Goal: Use online tool/utility: Use online tool/utility

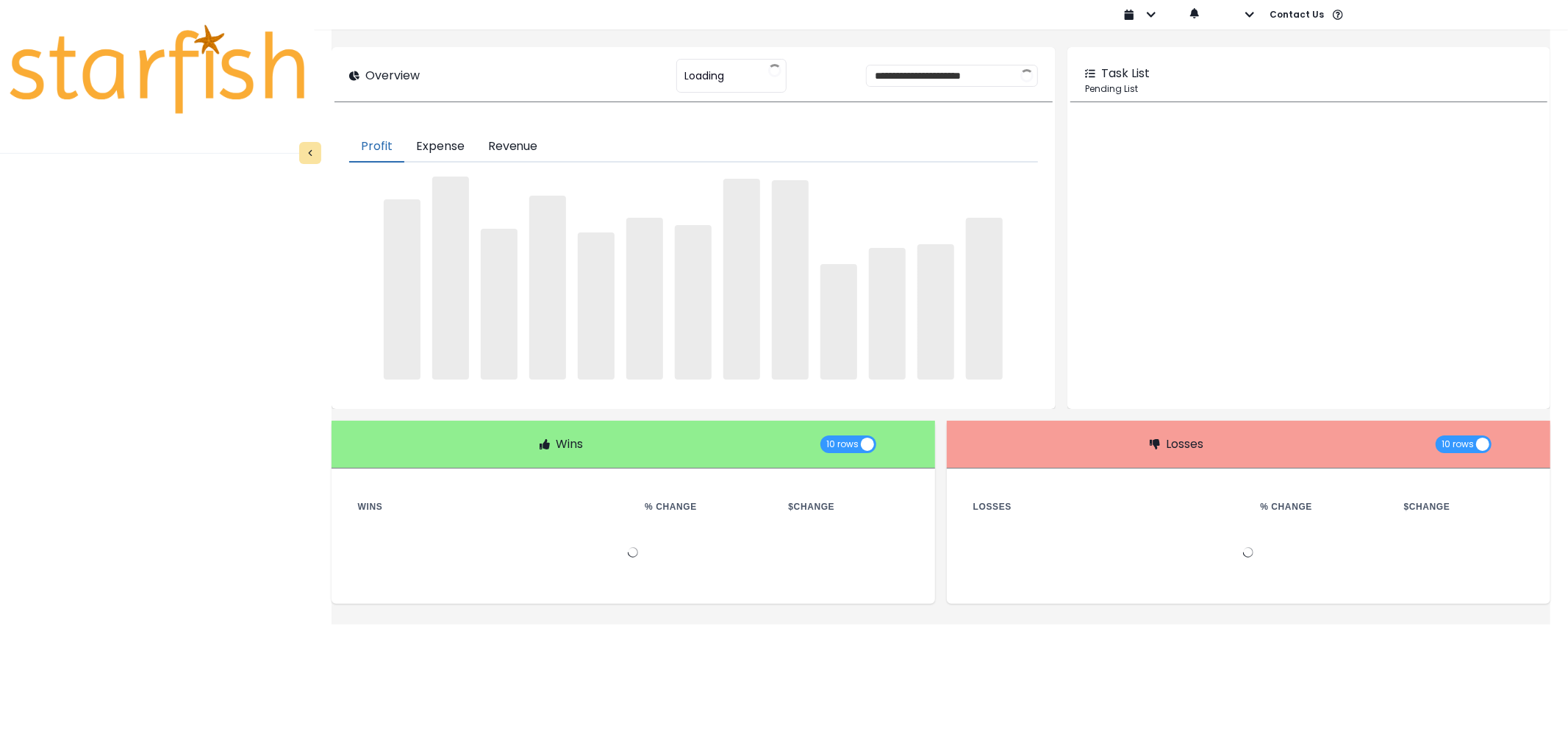
type input "********"
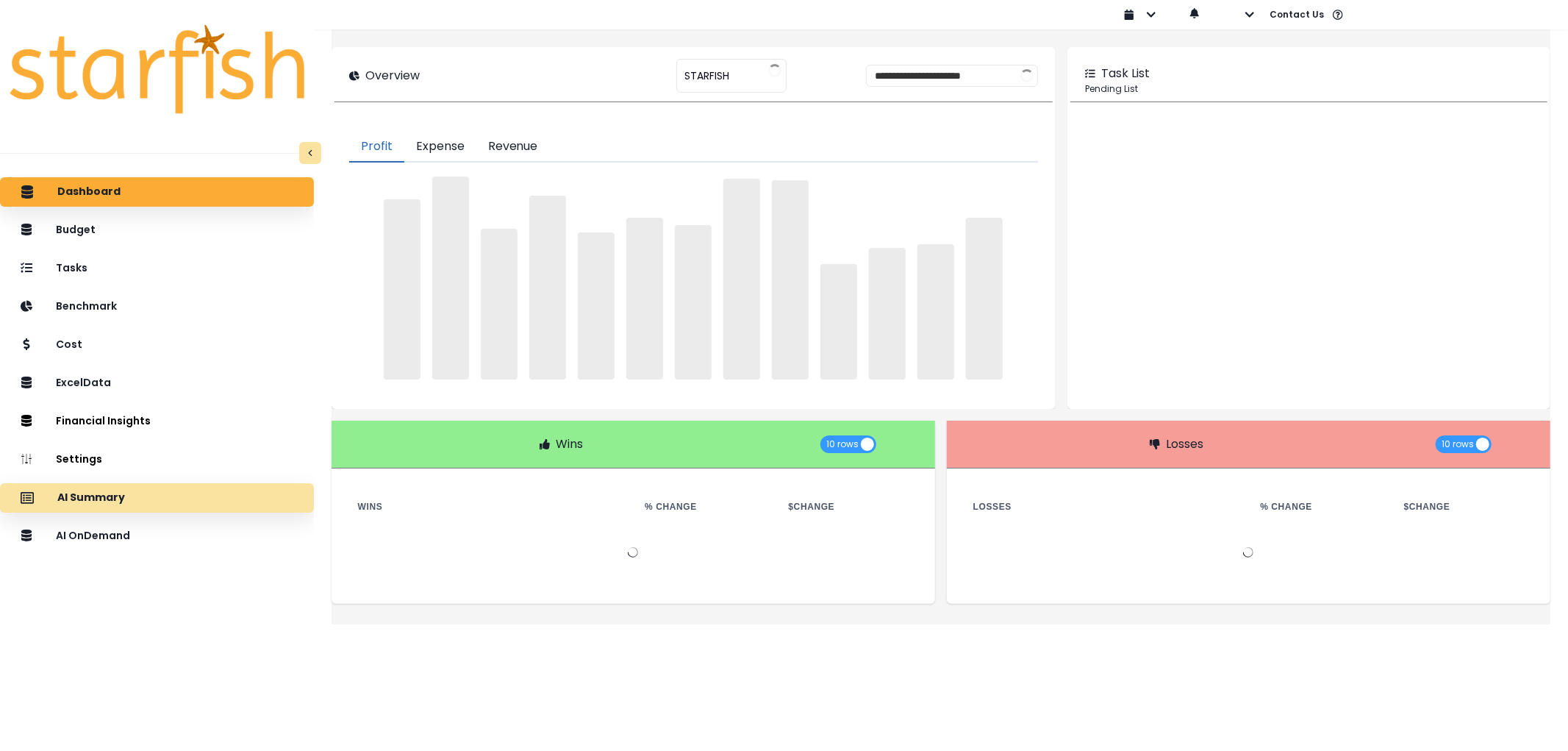
drag, startPoint x: 152, startPoint y: 523, endPoint x: 155, endPoint y: 504, distance: 19.2
click at [152, 523] on div "AI OnDemand" at bounding box center [156, 535] width 290 height 30
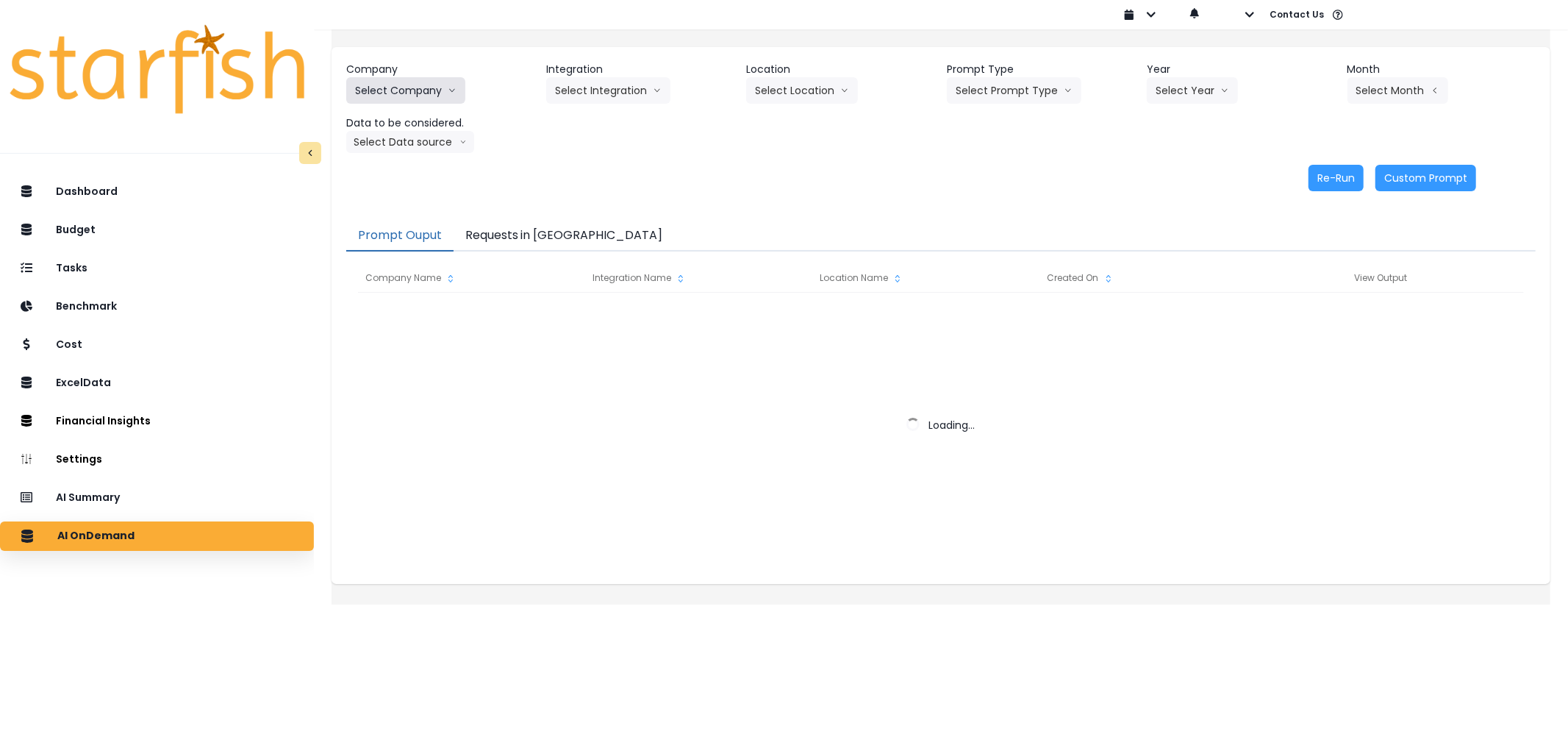
click at [392, 89] on button "Select Company" at bounding box center [406, 90] width 119 height 26
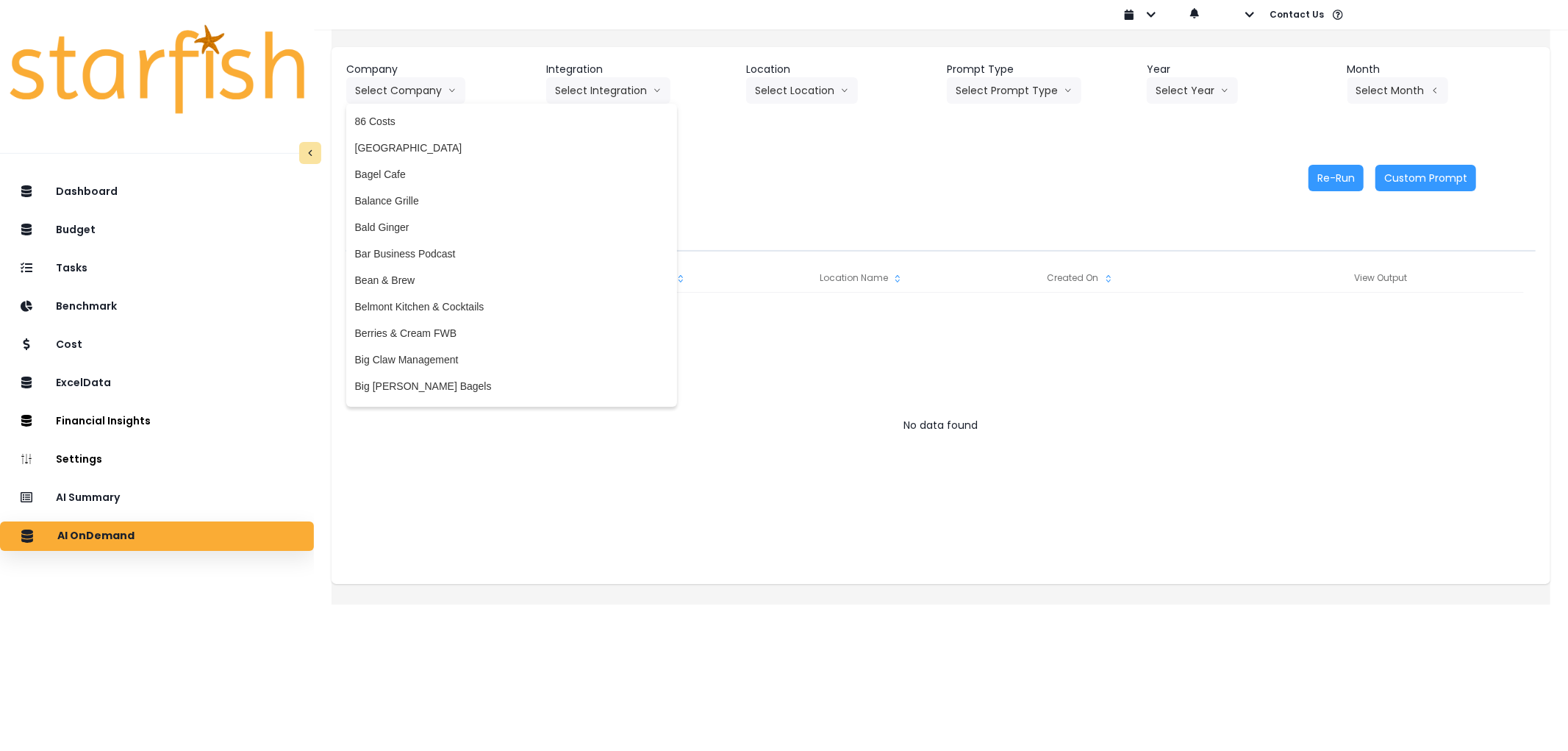
click at [773, 158] on div "Company Select Company 86 Costs Asti Bagel Cafe Balance Grille Bald Ginger Bar …" at bounding box center [940, 126] width 1218 height 159
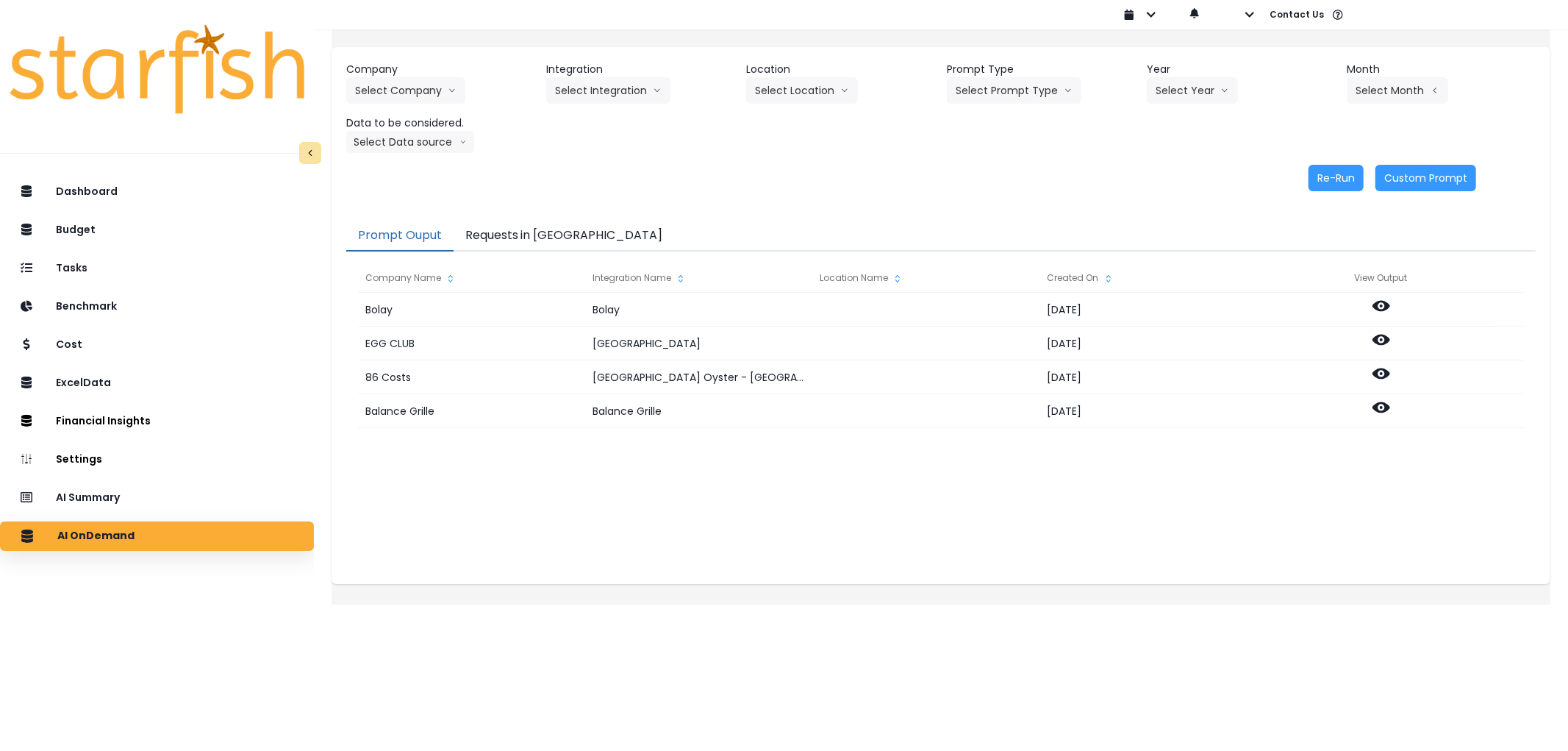
click at [572, 246] on button "Requests in [GEOGRAPHIC_DATA]" at bounding box center [564, 236] width 222 height 31
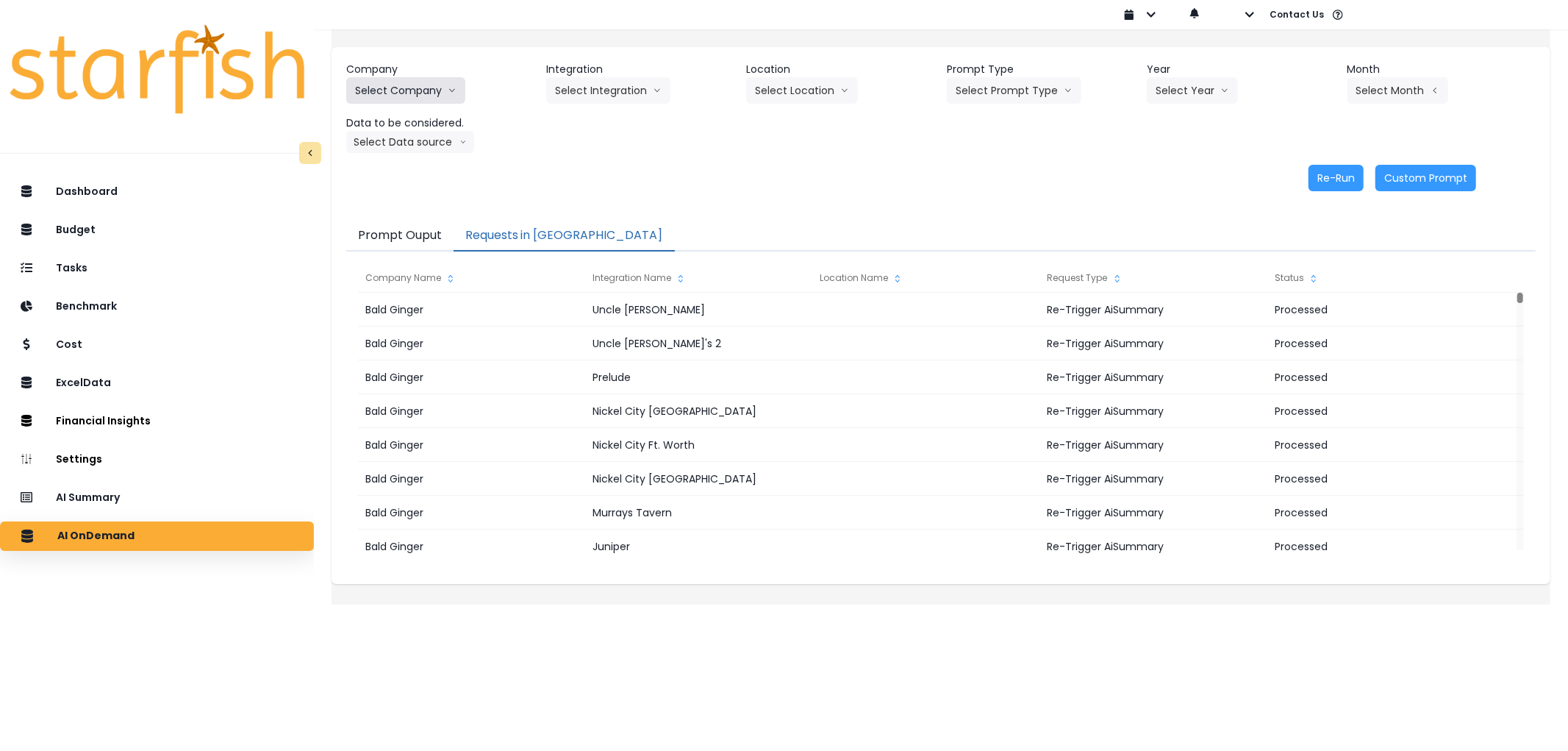
click at [438, 89] on button "Select Company" at bounding box center [406, 90] width 119 height 26
click at [391, 89] on button "Select Company" at bounding box center [406, 90] width 119 height 26
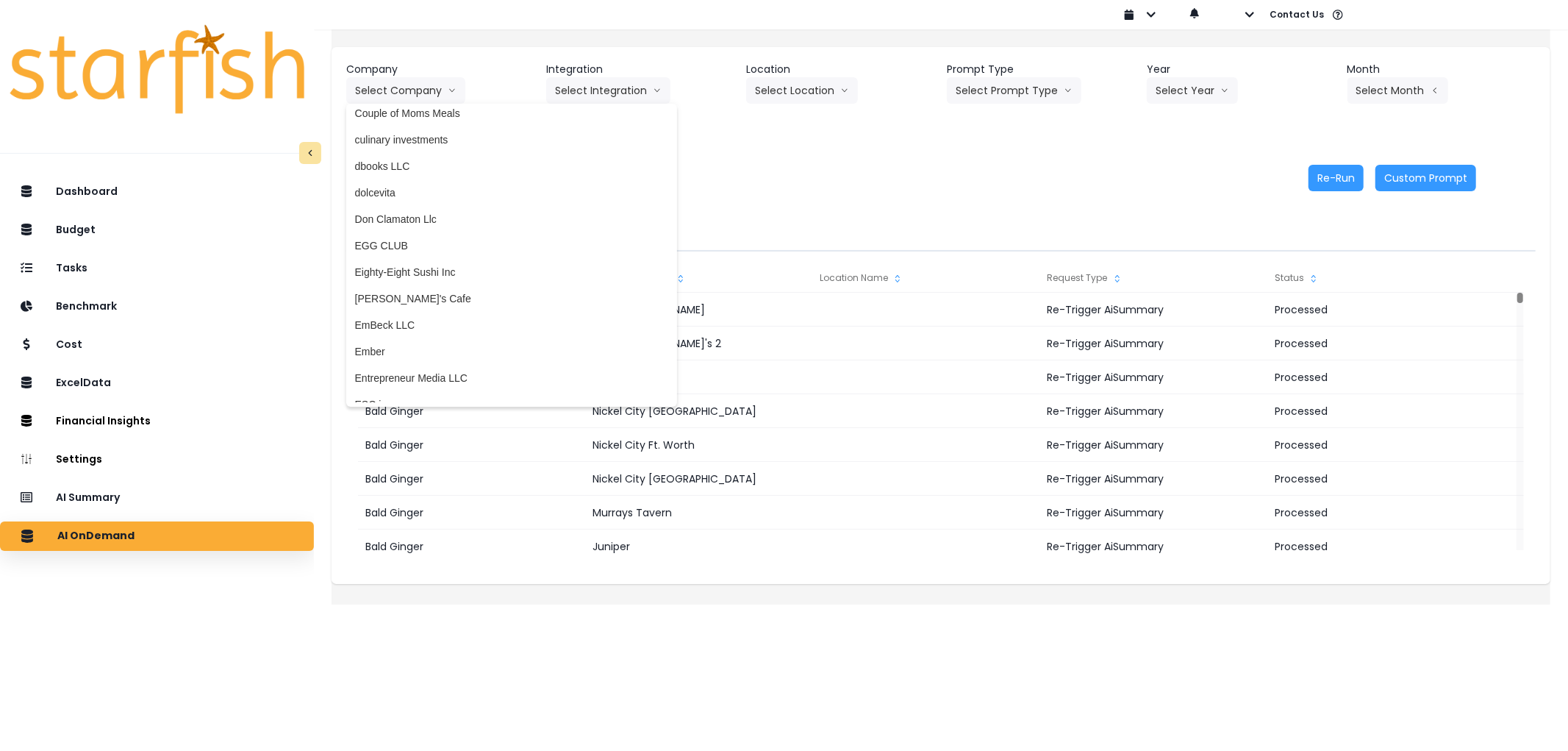
scroll to position [898, 0]
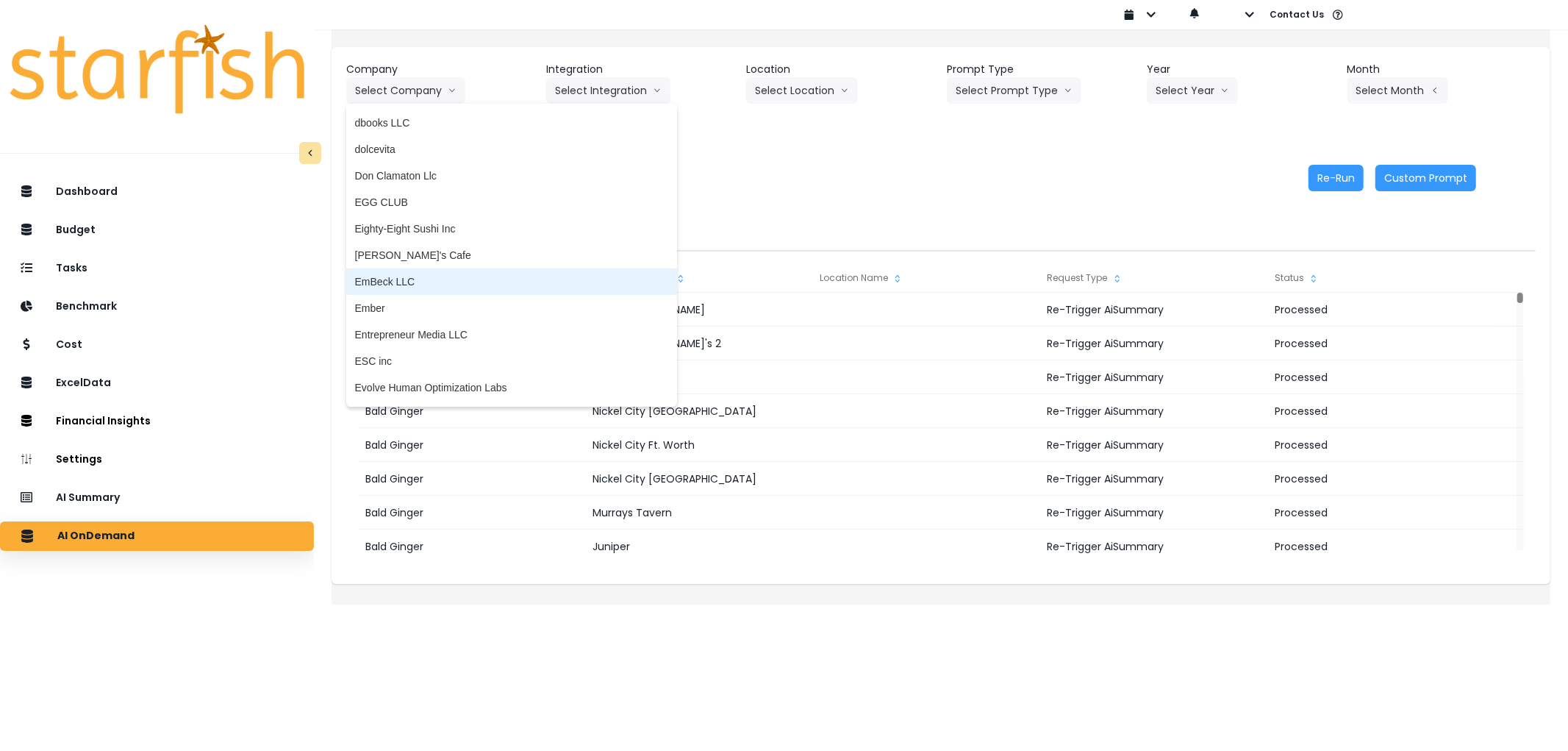
click at [405, 286] on span "EmBeck LLC" at bounding box center [511, 281] width 313 height 15
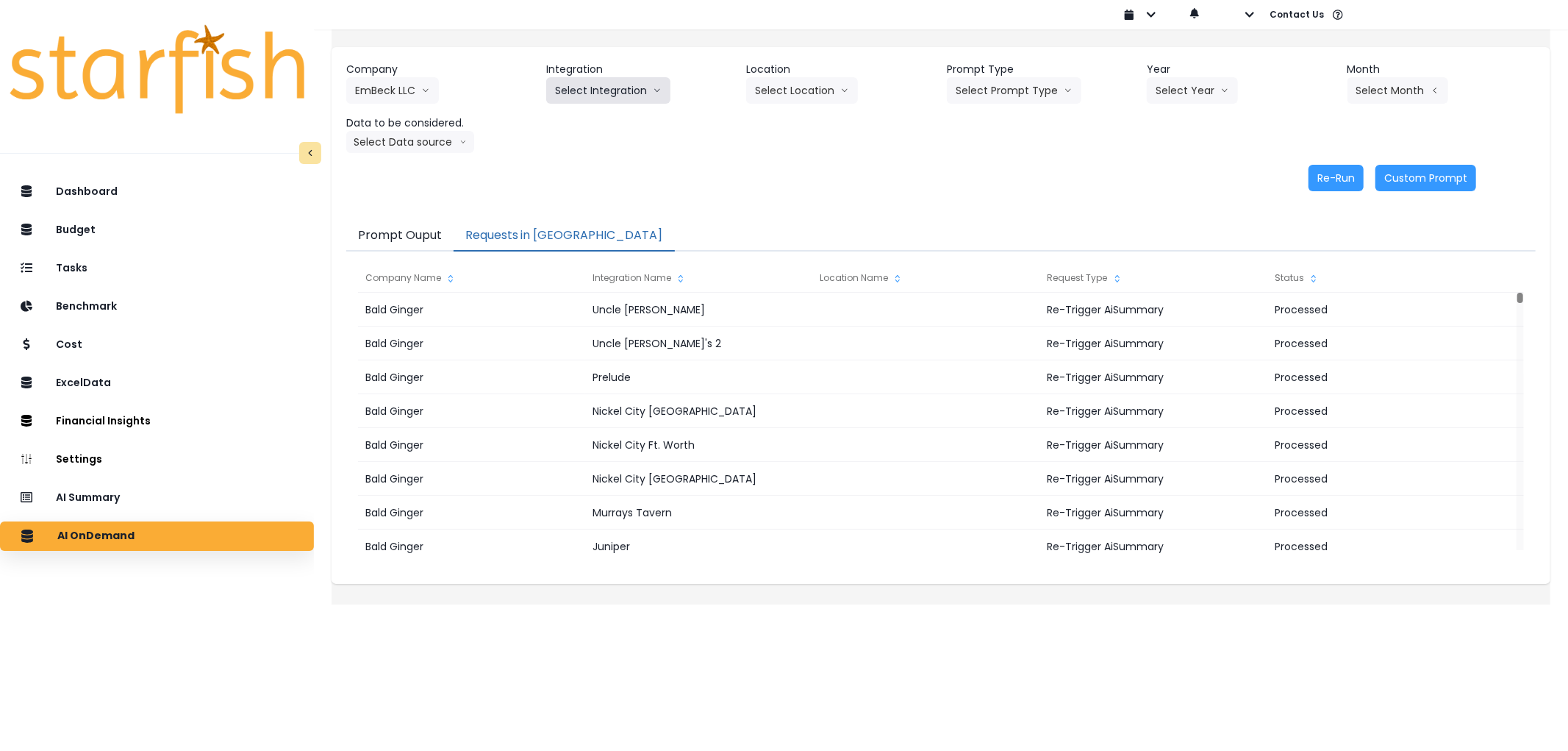
click at [590, 103] on button "Select Integration" at bounding box center [609, 90] width 124 height 26
click at [586, 115] on li "Xero" at bounding box center [566, 121] width 39 height 26
click at [1014, 80] on button "Select Prompt Type" at bounding box center [1014, 90] width 135 height 26
click at [1013, 176] on span "Error Task" at bounding box center [997, 174] width 83 height 15
click at [1199, 90] on button "Select Year" at bounding box center [1192, 90] width 91 height 26
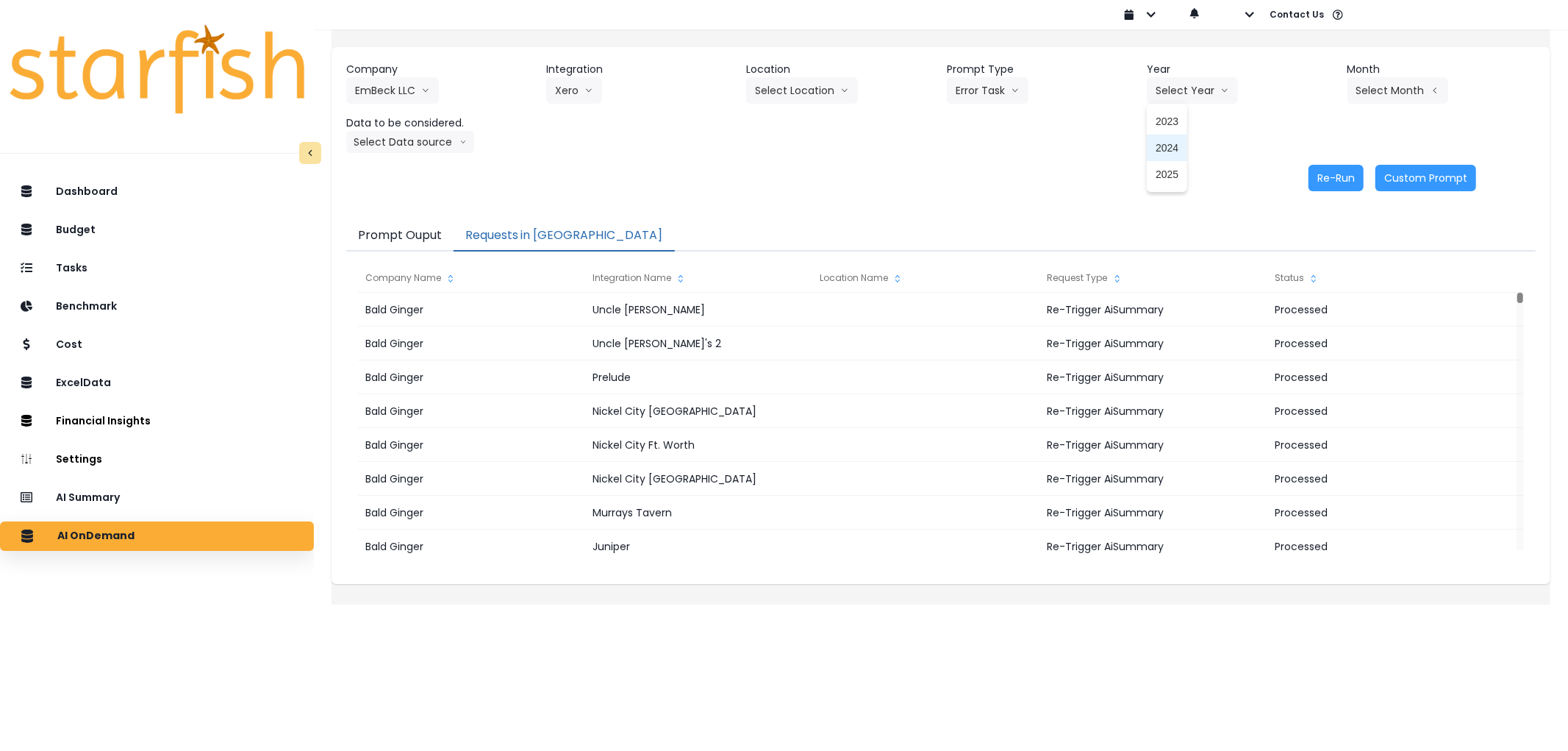
click at [1170, 171] on span "2025" at bounding box center [1167, 174] width 23 height 15
click at [1398, 75] on header "Month" at bounding box center [1441, 69] width 188 height 16
click at [1398, 89] on button "Select Month" at bounding box center [1397, 90] width 101 height 26
drag, startPoint x: 1311, startPoint y: 244, endPoint x: 930, endPoint y: 180, distance: 386.3
click at [1310, 244] on li "July" at bounding box center [1324, 253] width 46 height 26
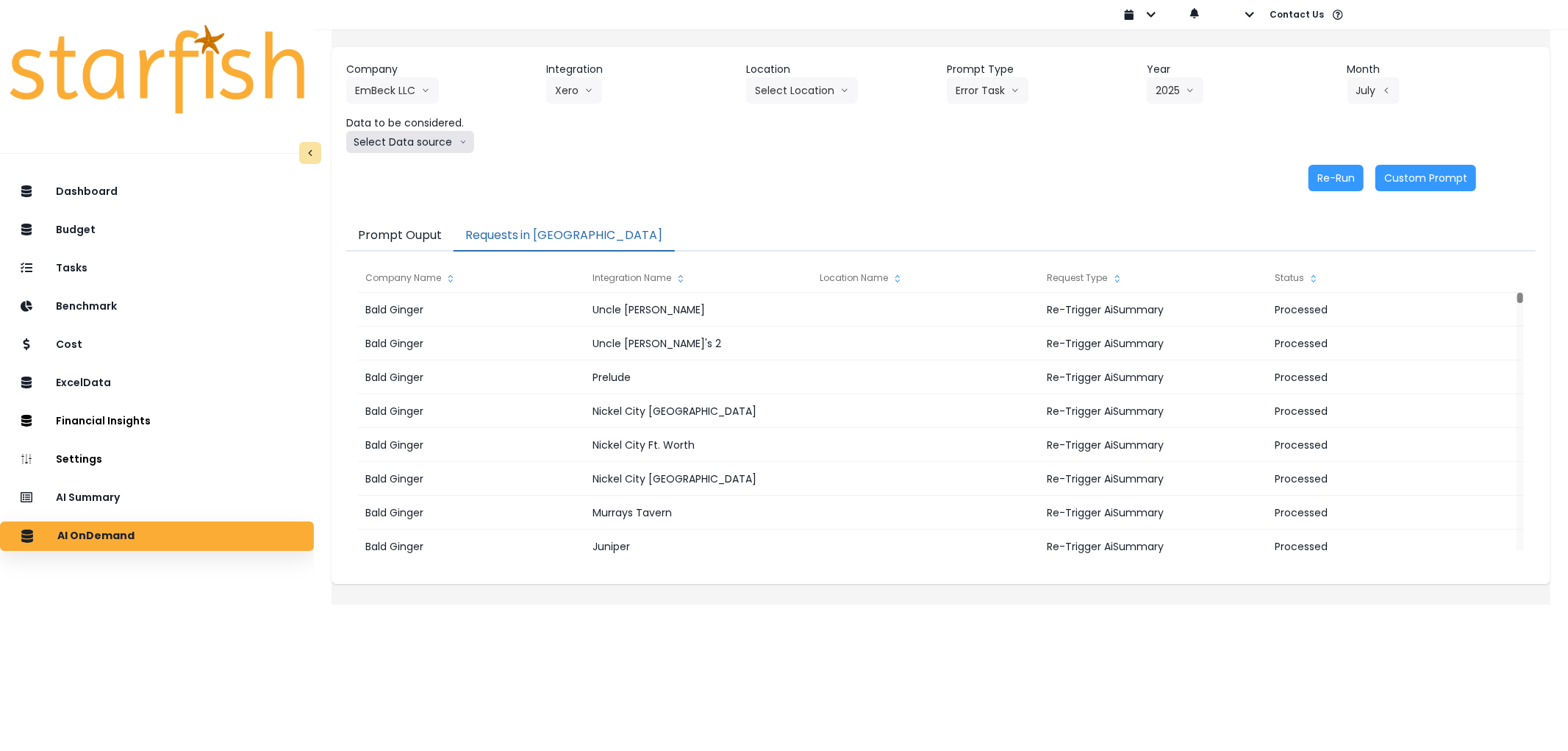
click at [402, 144] on button "Select Data source" at bounding box center [410, 141] width 128 height 22
click at [413, 174] on span "Comparison overtime" at bounding box center [404, 170] width 98 height 15
click at [1341, 177] on button "Re-Run" at bounding box center [1336, 178] width 55 height 26
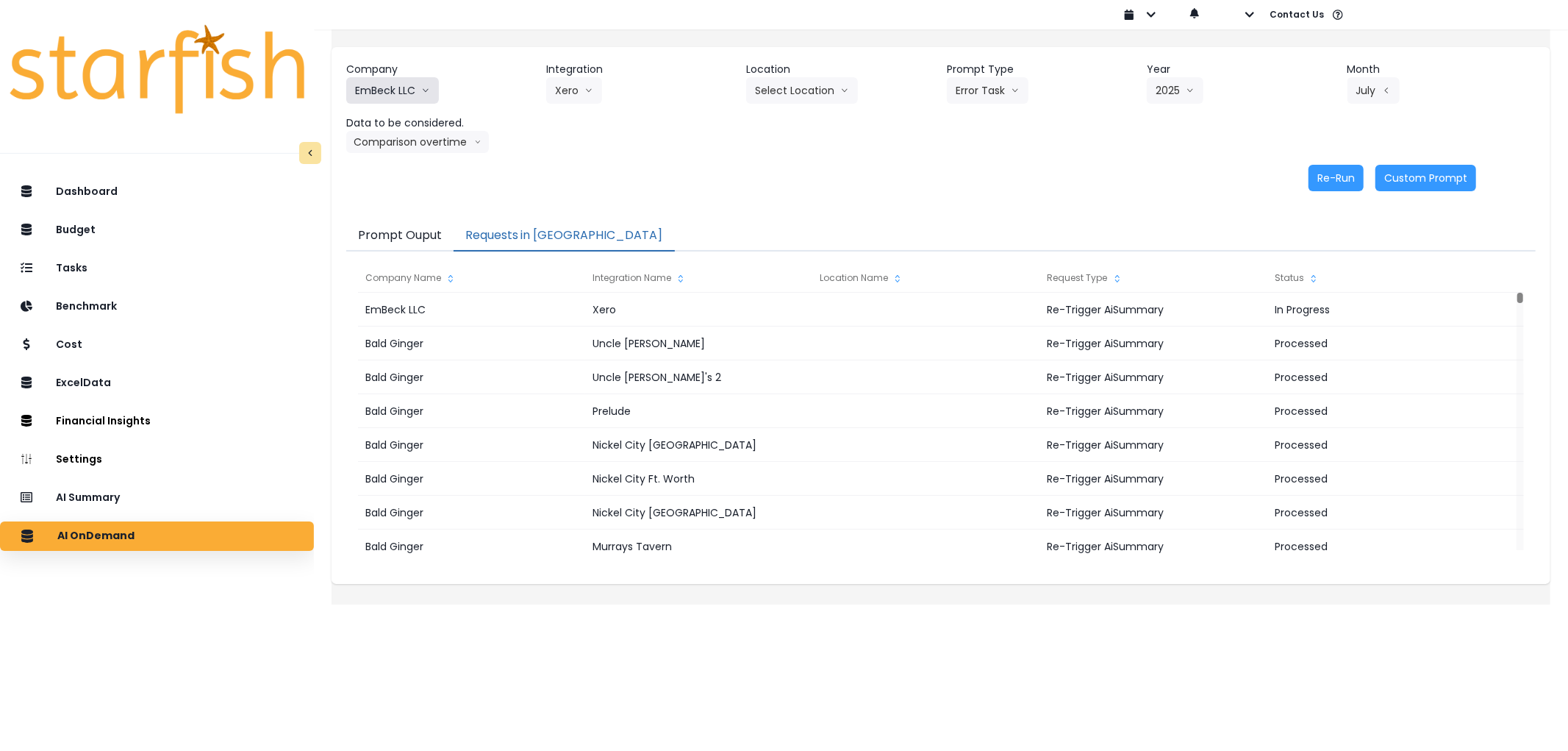
click at [434, 93] on button "EmBeck LLC" at bounding box center [392, 90] width 93 height 26
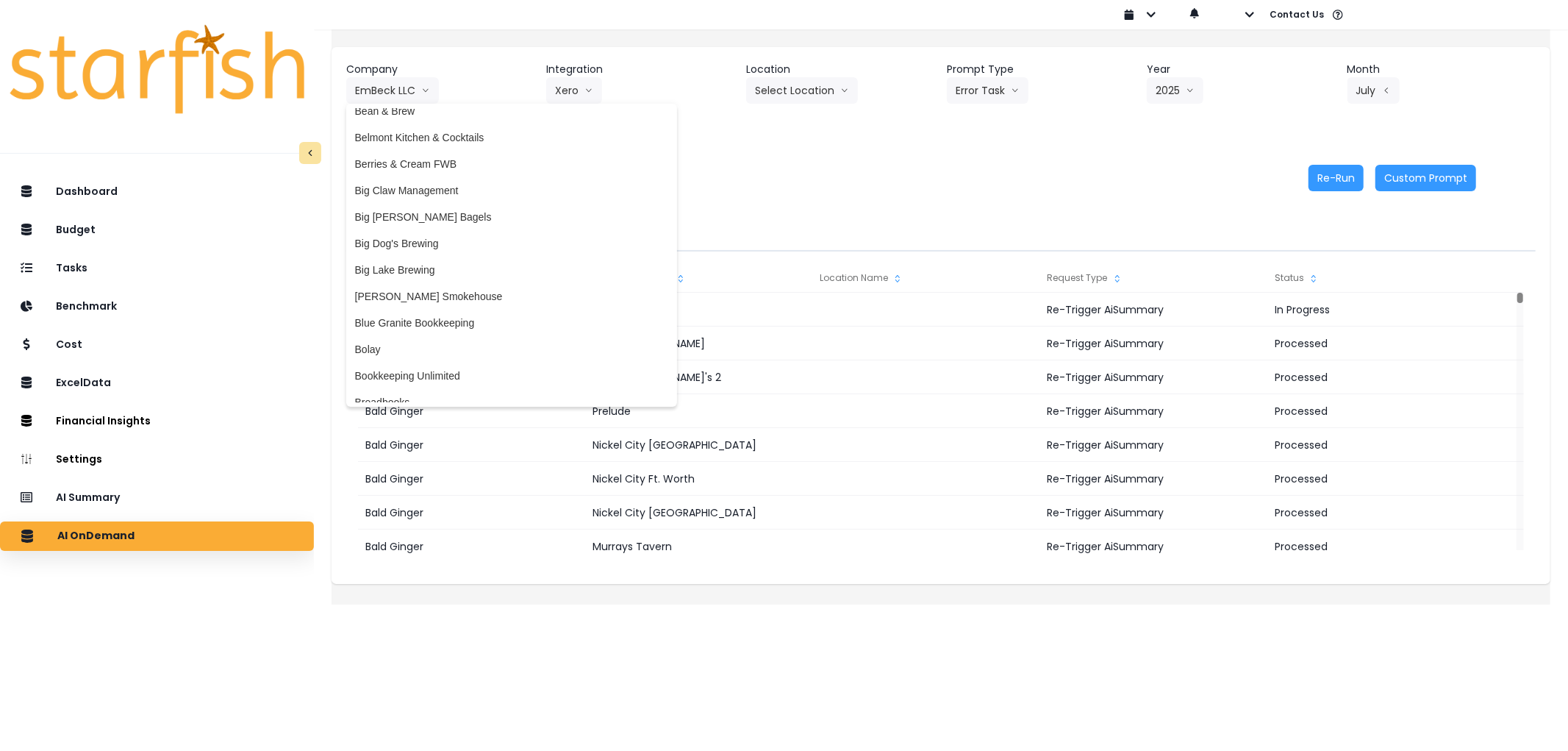
scroll to position [163, 0]
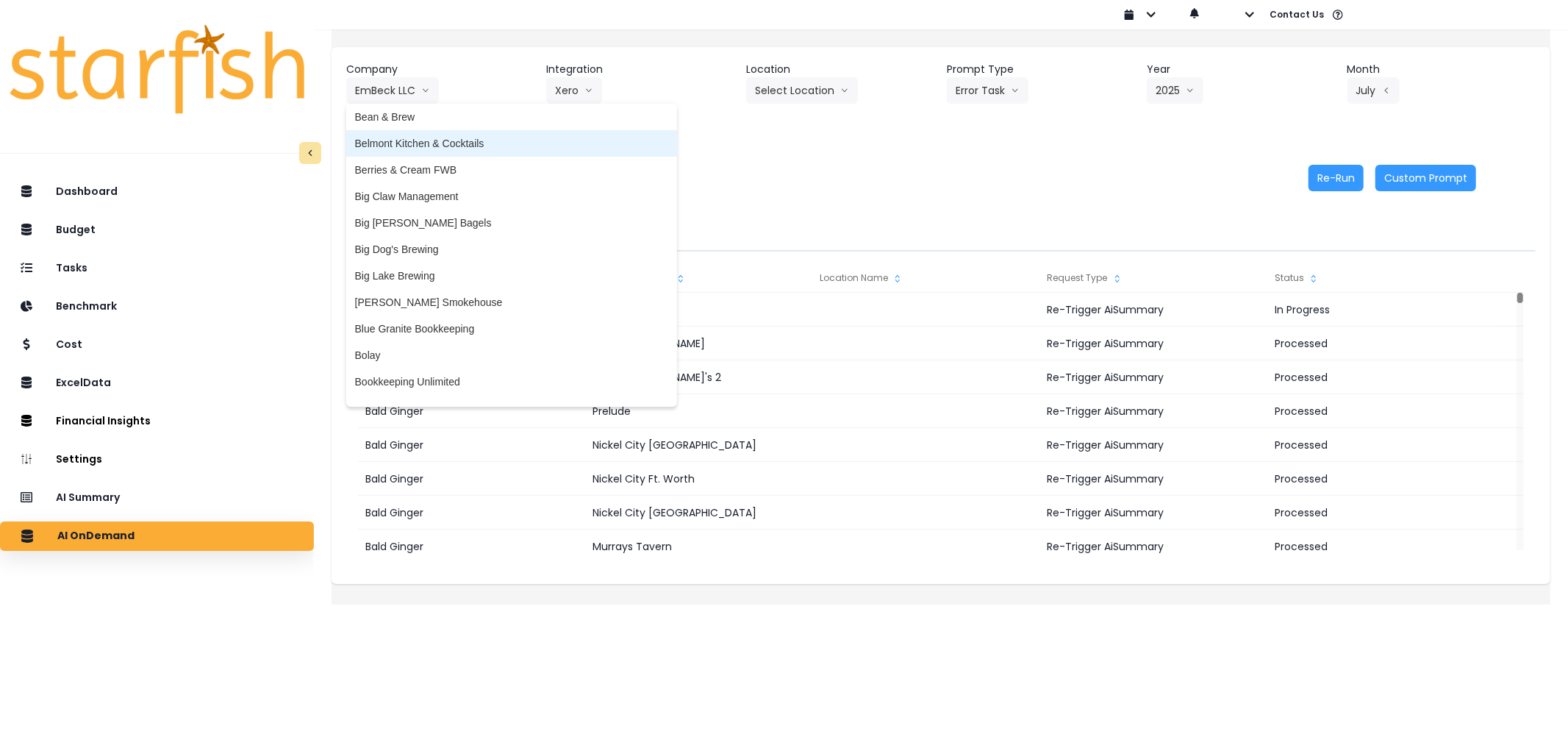
click at [447, 145] on span "Belmont Kitchen & Cocktails" at bounding box center [511, 143] width 313 height 15
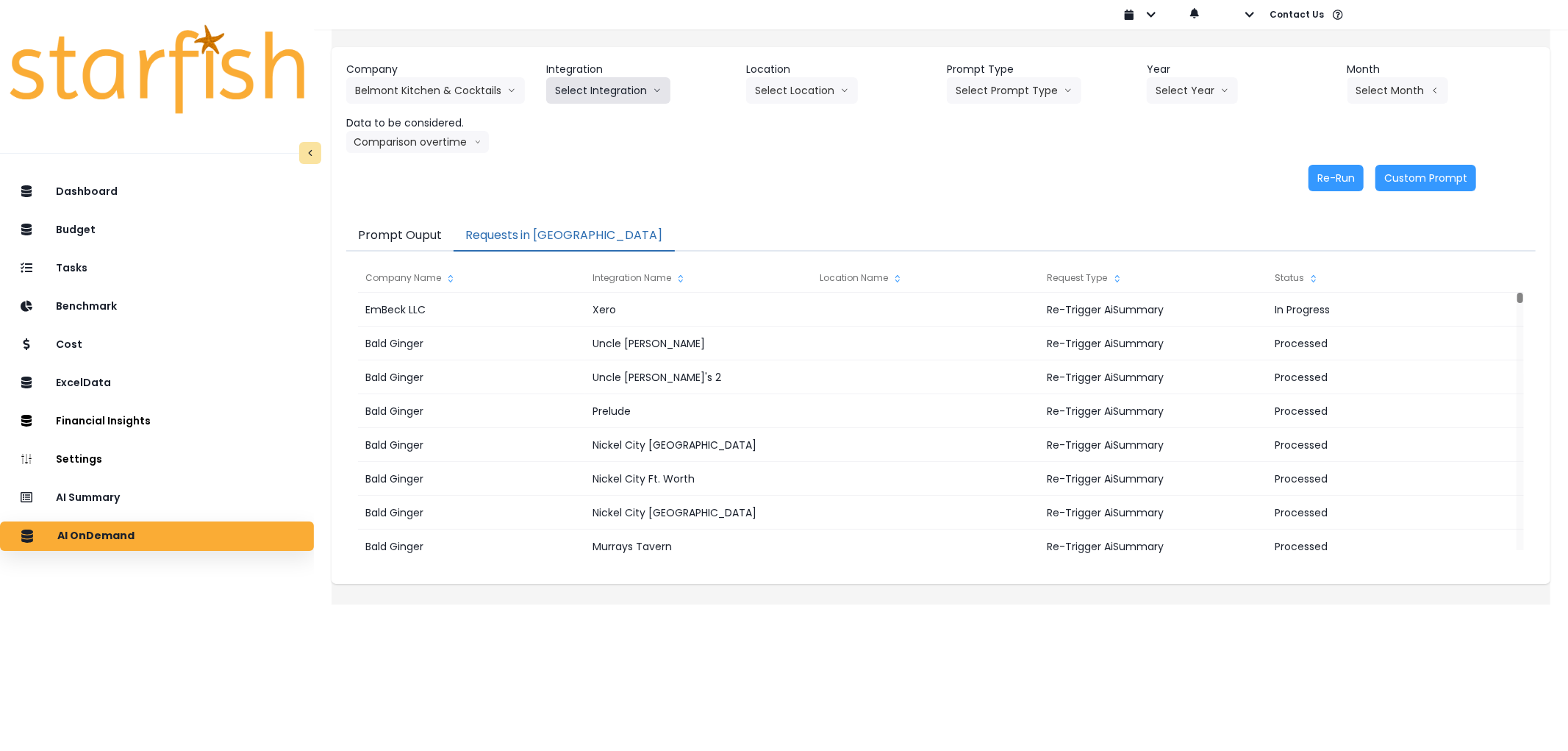
click at [614, 89] on button "Select Integration" at bounding box center [609, 90] width 124 height 26
click at [609, 114] on span "Quickbooks" at bounding box center [582, 121] width 53 height 15
click at [971, 98] on button "Select Prompt Type" at bounding box center [1014, 90] width 135 height 26
click at [975, 161] on li "Error Task" at bounding box center [997, 174] width 101 height 26
click at [1163, 99] on button "Select Year" at bounding box center [1192, 90] width 91 height 26
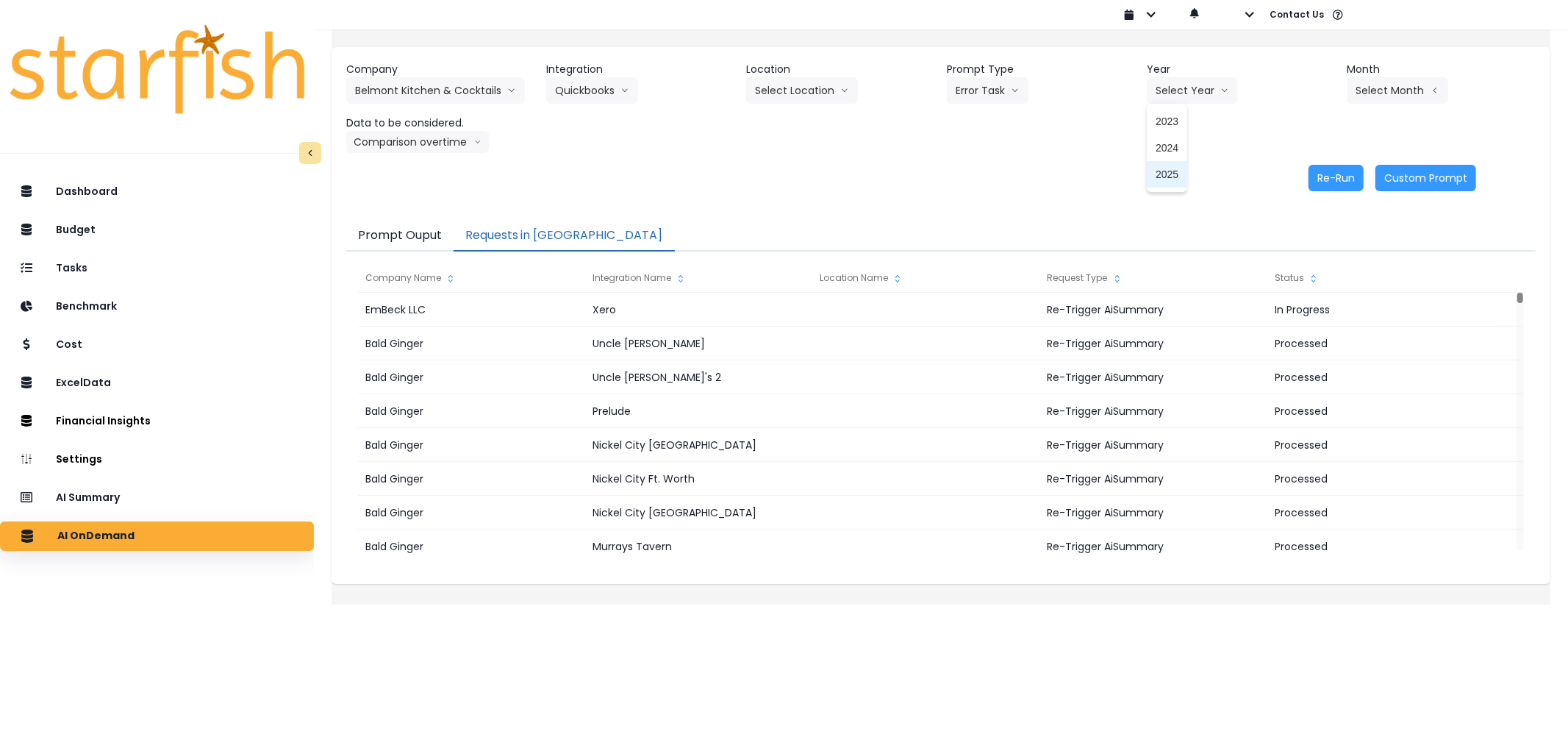
click at [1147, 172] on li "2025" at bounding box center [1167, 174] width 40 height 26
click at [1381, 89] on button "Select Month" at bounding box center [1397, 90] width 101 height 26
click at [1310, 252] on span "July" at bounding box center [1324, 253] width 29 height 15
click at [446, 145] on button "Comparison overtime" at bounding box center [417, 141] width 143 height 22
click at [1324, 174] on button "Re-Run" at bounding box center [1336, 178] width 55 height 26
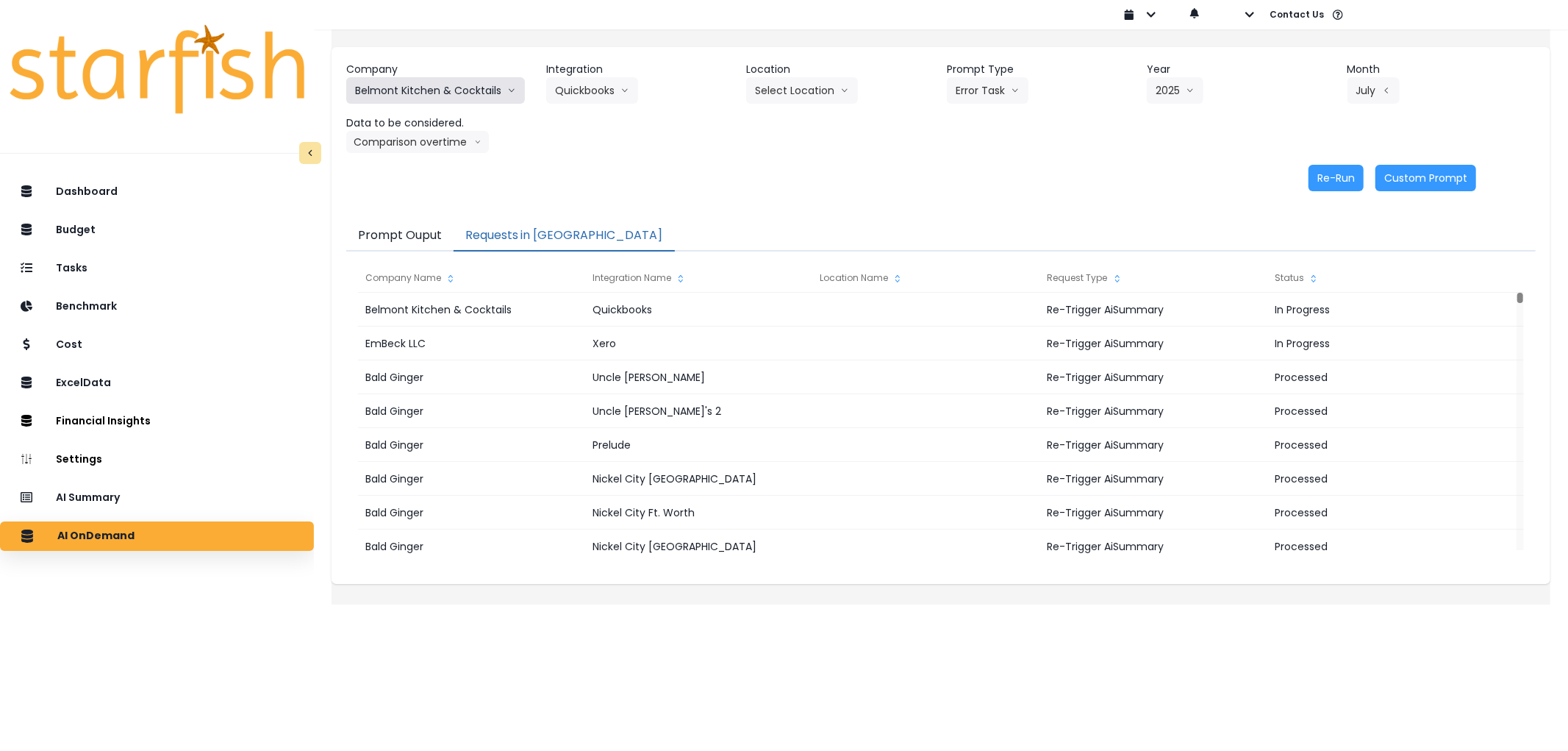
click at [449, 85] on button "Belmont Kitchen & Cocktails" at bounding box center [435, 90] width 179 height 26
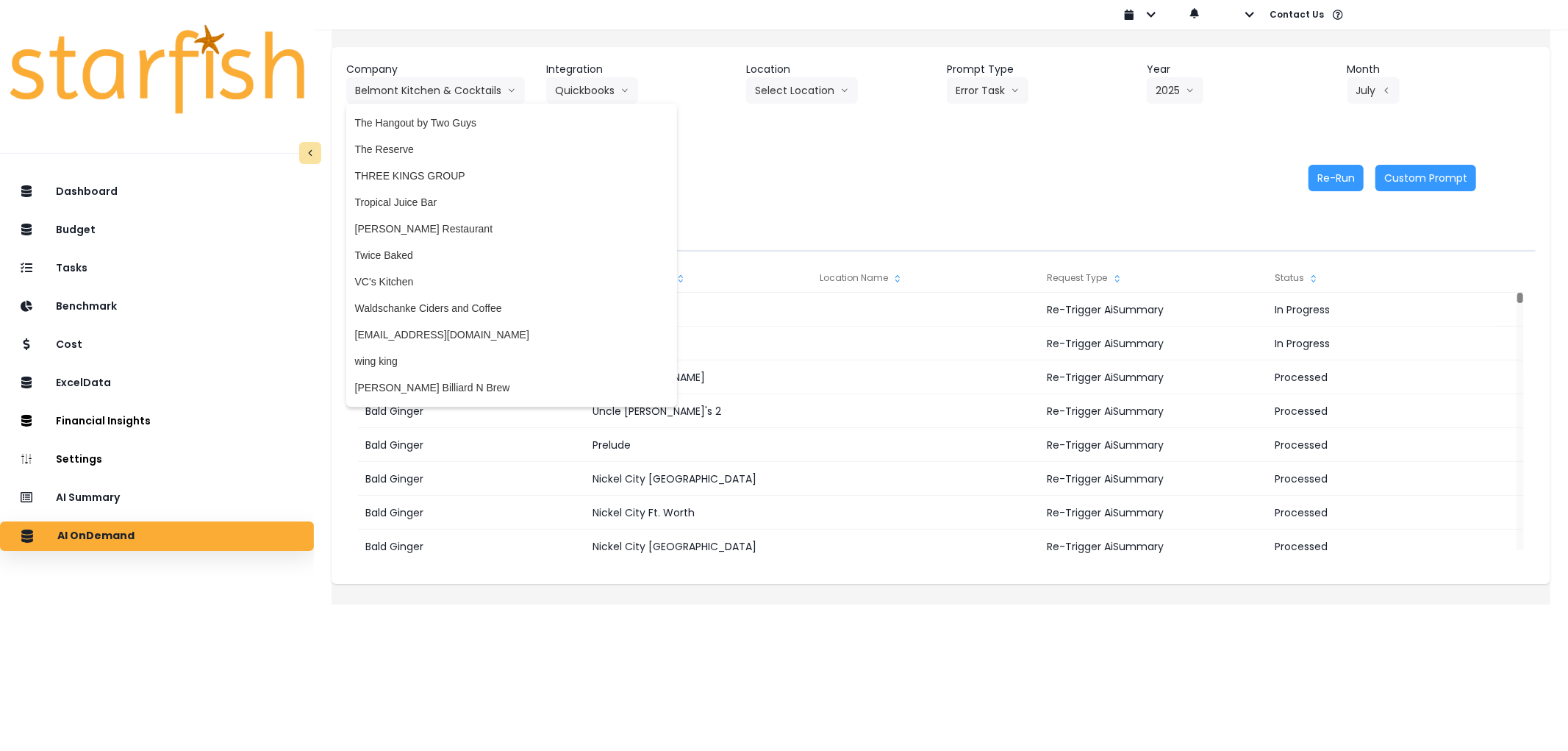
scroll to position [3090, 0]
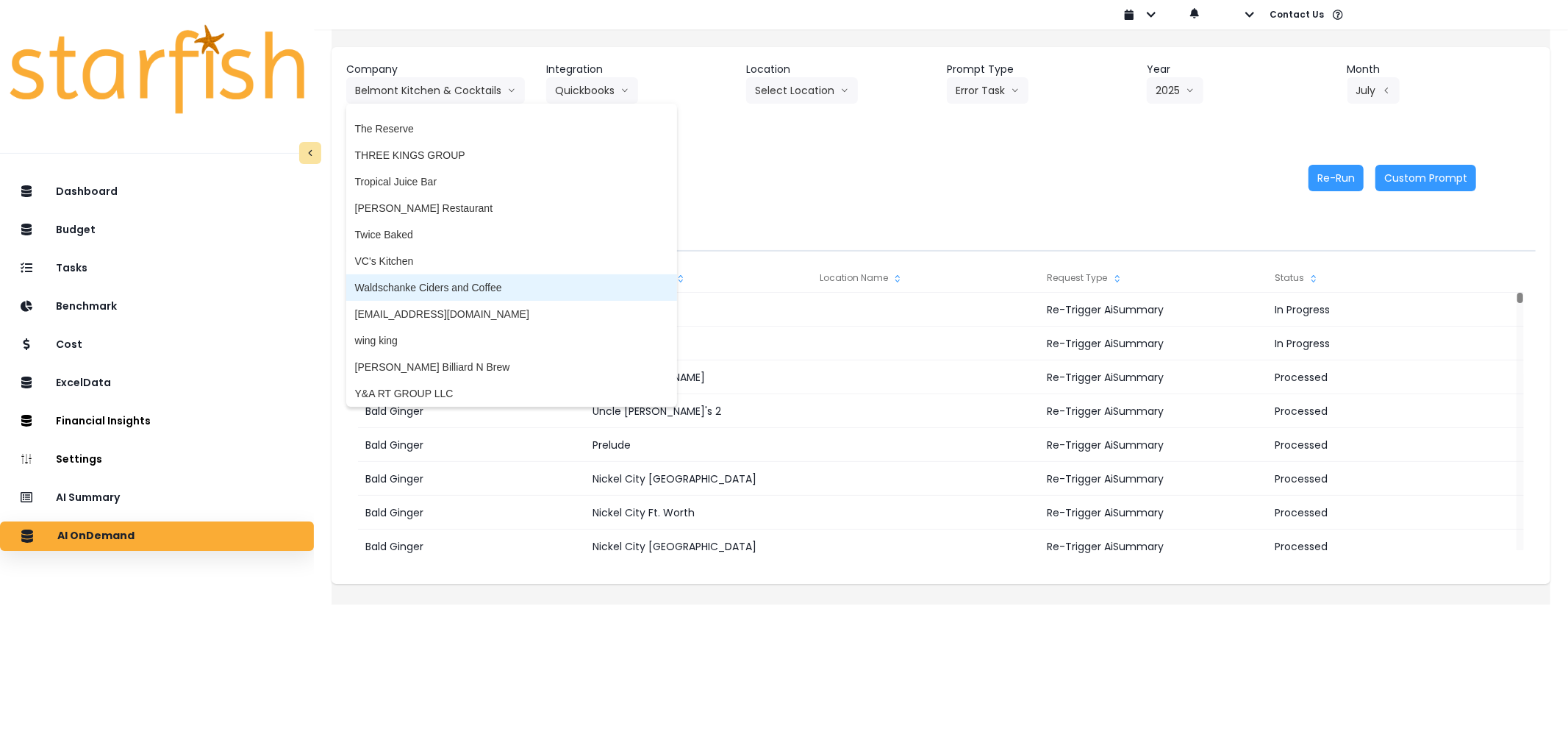
click at [505, 282] on span "Waldschanke Ciders and Coffee" at bounding box center [511, 287] width 313 height 15
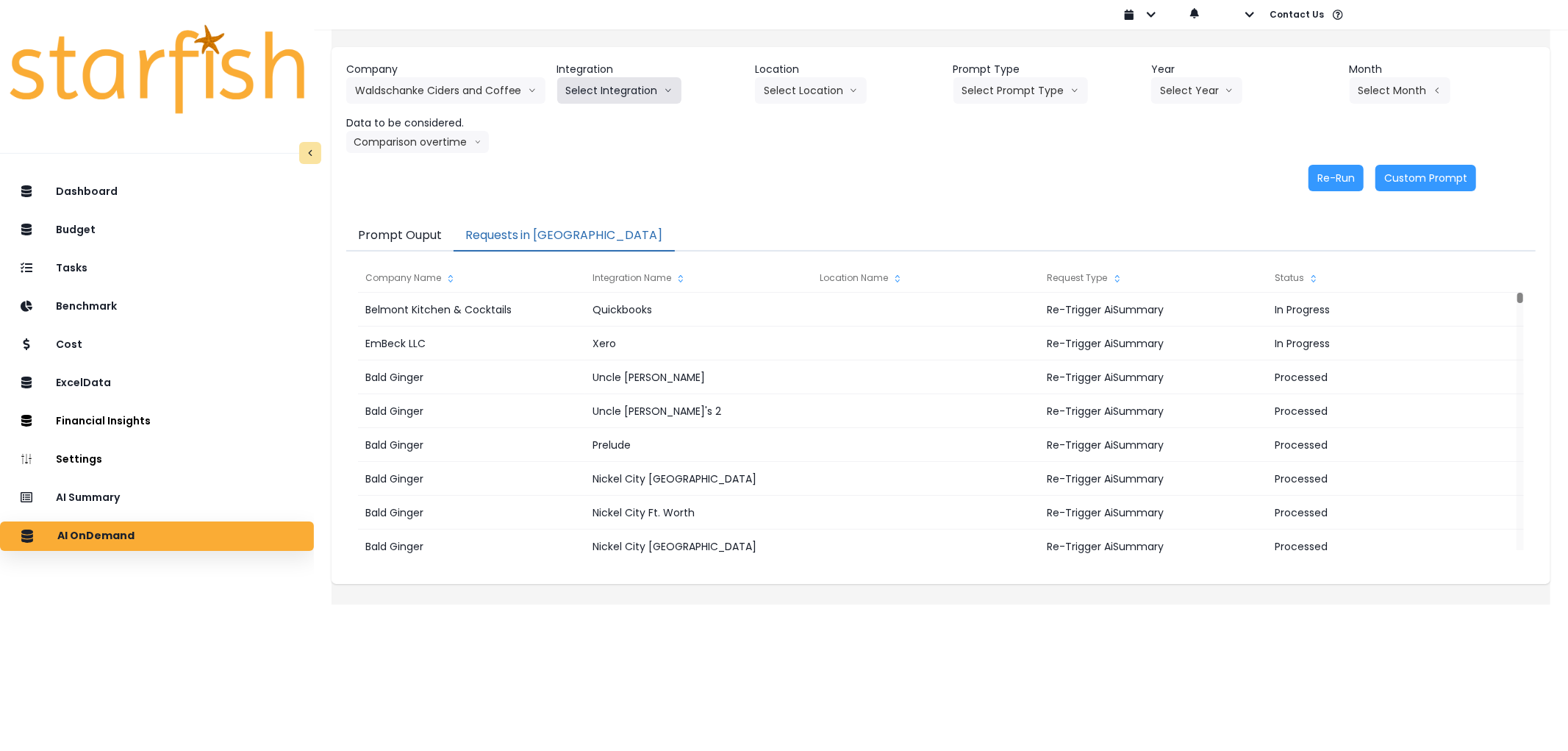
click at [636, 101] on button "Select Integration" at bounding box center [619, 90] width 124 height 26
click at [636, 119] on span "QuickBooks Online" at bounding box center [610, 121] width 88 height 15
click at [1079, 94] on button "Select Prompt Type" at bounding box center [1021, 90] width 135 height 26
click at [1005, 172] on span "Error Task" at bounding box center [1004, 174] width 83 height 15
click at [1173, 92] on button "Select Year" at bounding box center [1197, 90] width 91 height 26
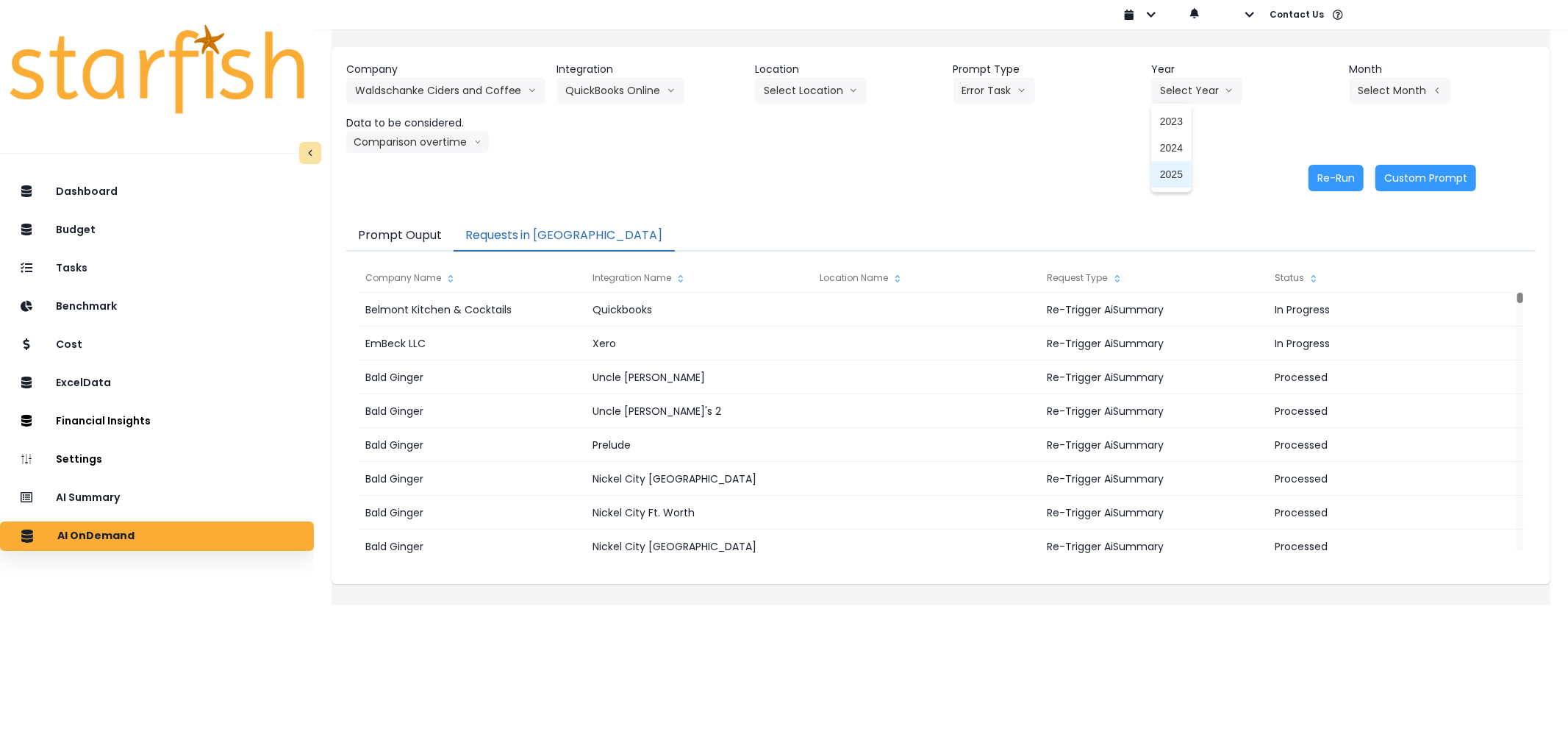
click at [1166, 166] on li "2025" at bounding box center [1171, 174] width 40 height 26
click at [1370, 96] on button "Select Month" at bounding box center [1400, 90] width 101 height 26
click at [1312, 246] on span "July" at bounding box center [1326, 253] width 29 height 15
click at [1331, 173] on button "Re-Run" at bounding box center [1336, 178] width 55 height 26
